Goal: Find specific page/section

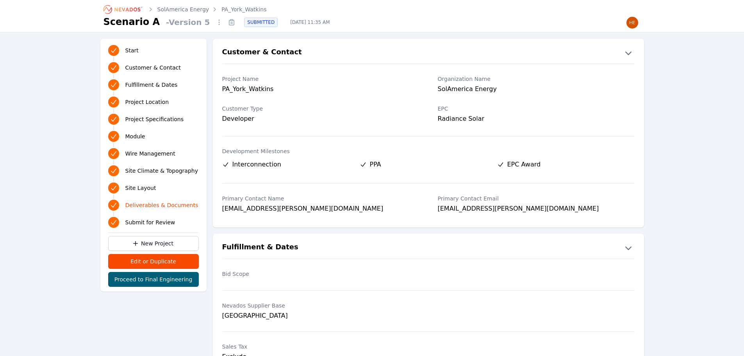
scroll to position [1602, 0]
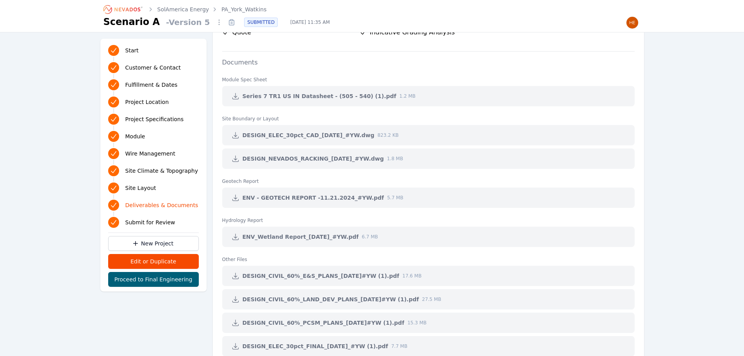
click at [124, 7] on icon "Breadcrumb" at bounding box center [123, 9] width 43 height 13
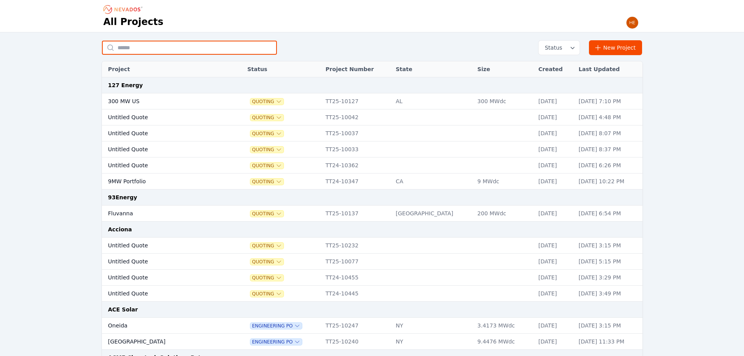
click at [150, 50] on input "text" at bounding box center [189, 48] width 175 height 14
type input "*********"
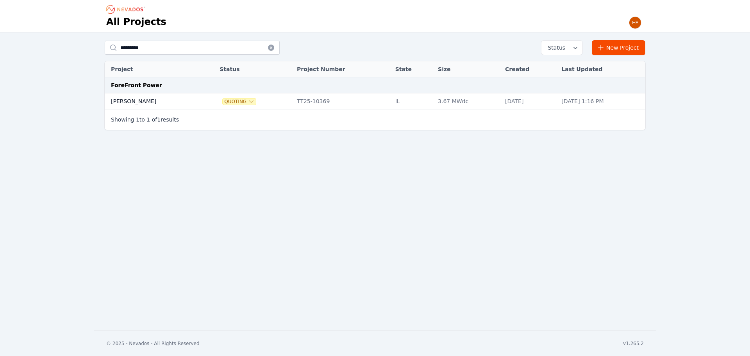
click at [128, 98] on td "[PERSON_NAME]" at bounding box center [153, 101] width 97 height 16
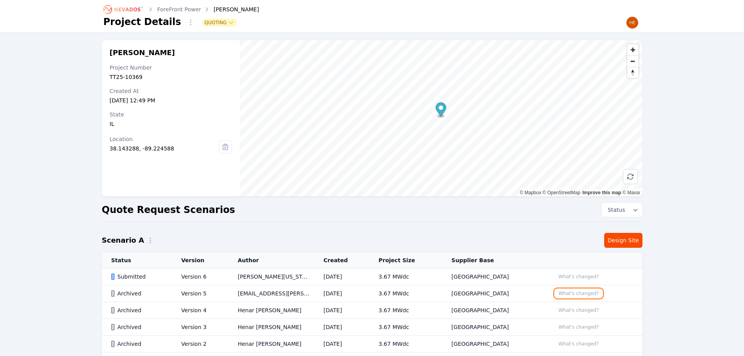
click at [577, 296] on button "What's changed?" at bounding box center [578, 293] width 47 height 9
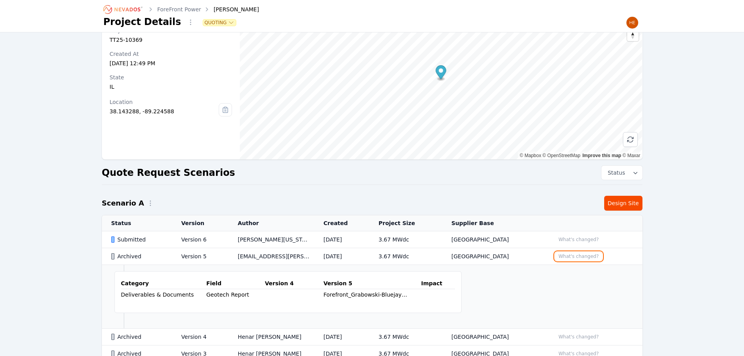
scroll to position [78, 0]
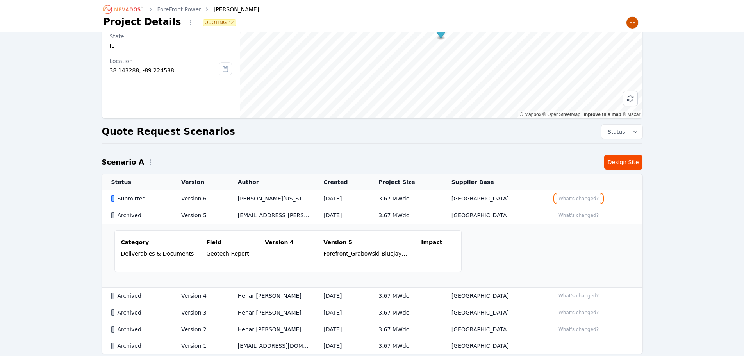
click at [569, 198] on button "What's changed?" at bounding box center [578, 198] width 47 height 9
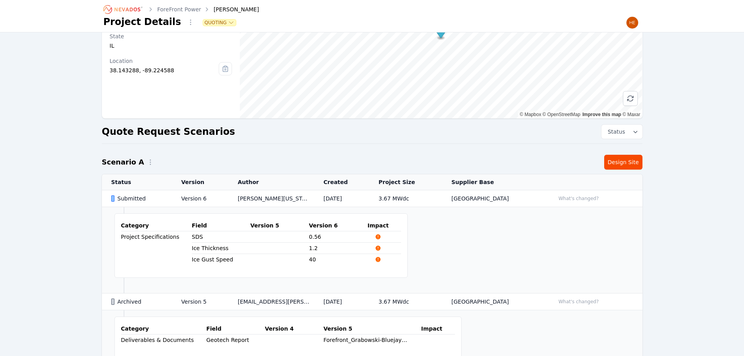
click at [128, 198] on div "Submitted" at bounding box center [139, 199] width 57 height 8
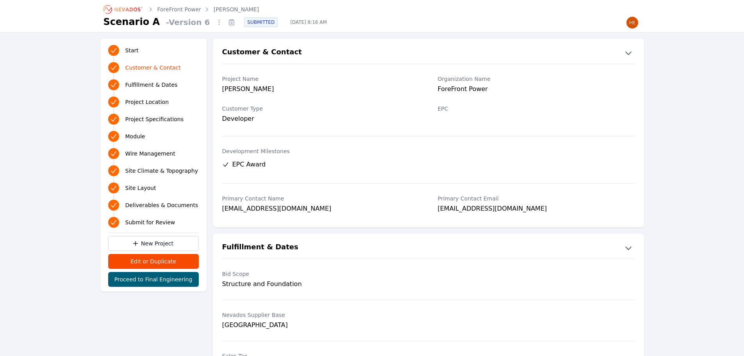
click at [225, 24] on icon at bounding box center [231, 22] width 13 height 13
